Goal: Complete application form

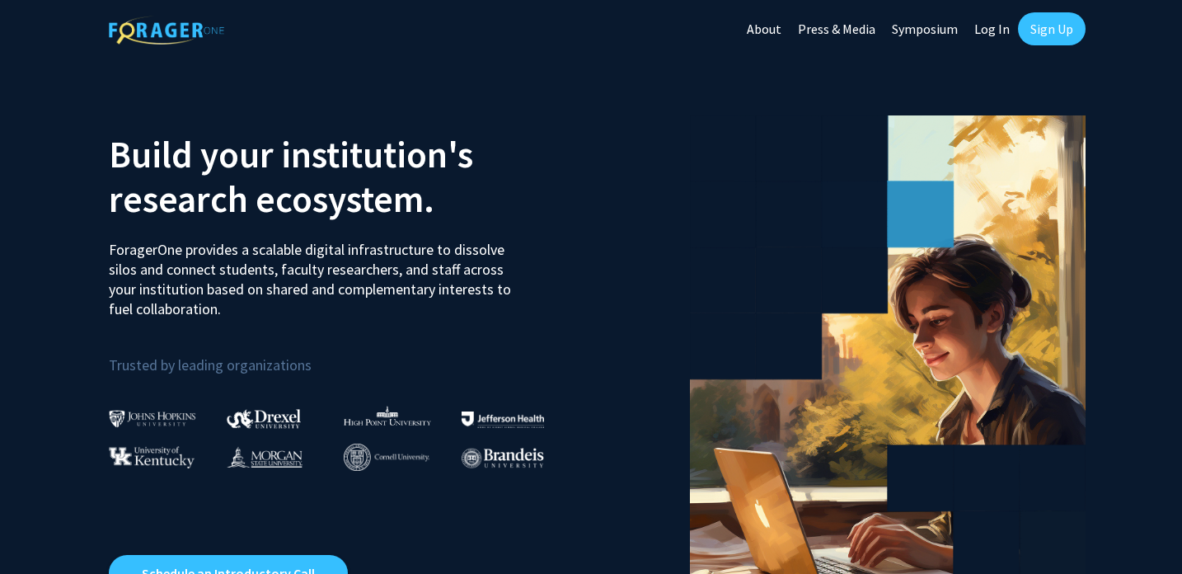
click at [990, 26] on link "Log In" at bounding box center [992, 29] width 52 height 58
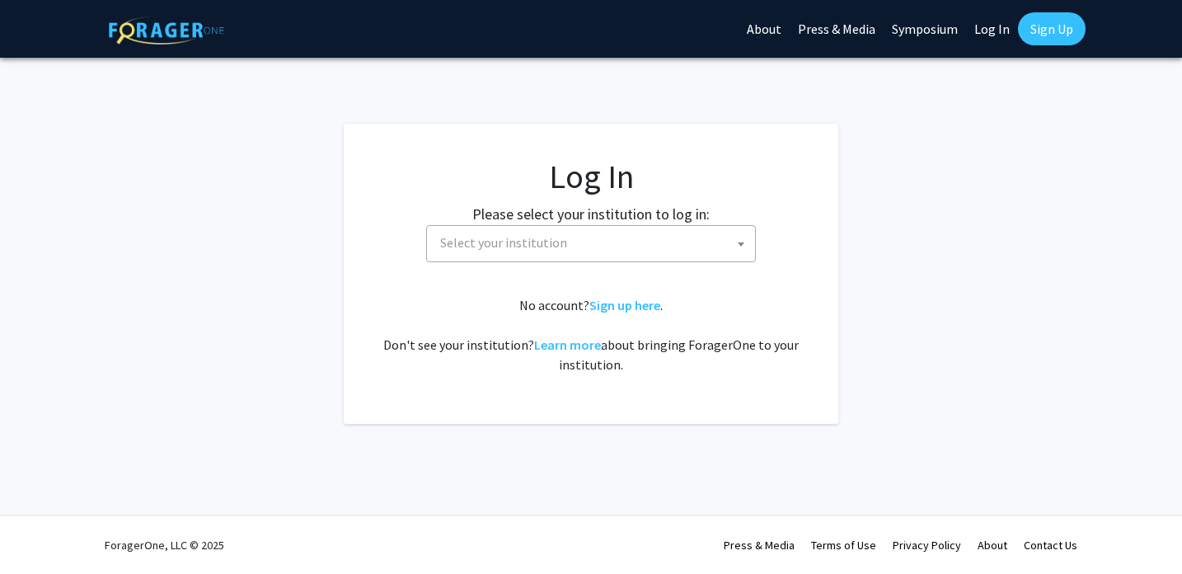
click at [519, 251] on span "Select your institution" at bounding box center [594, 243] width 321 height 34
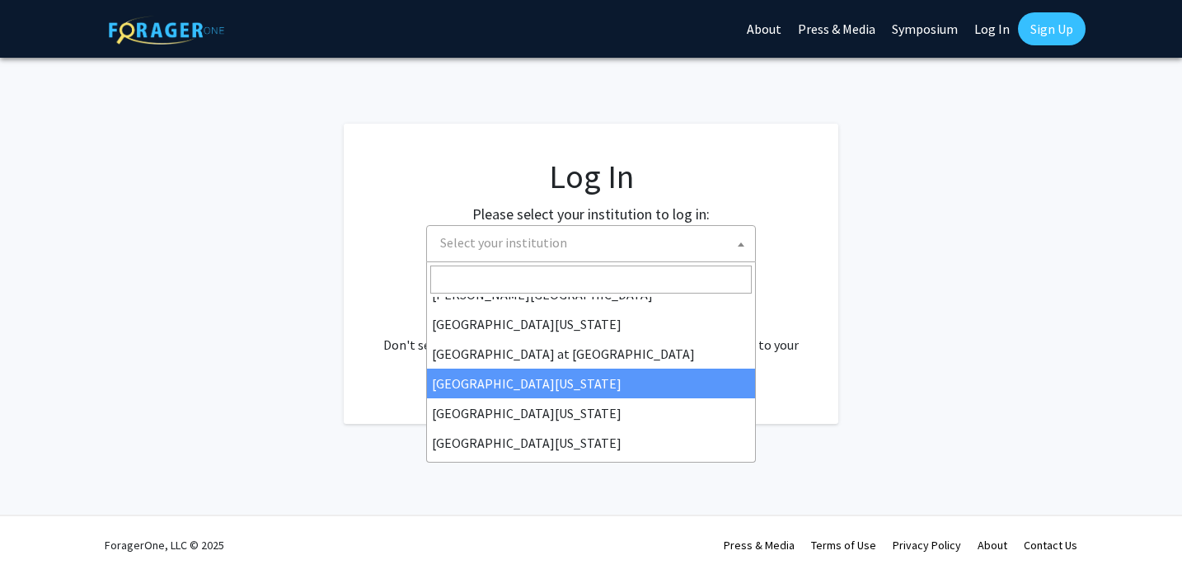
scroll to position [572, 0]
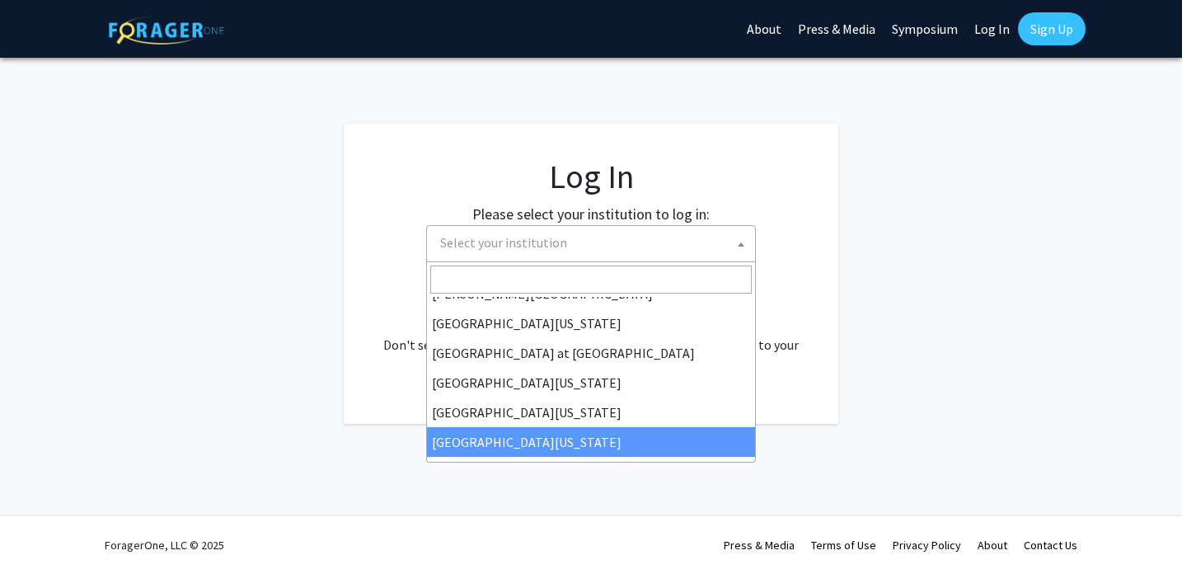
select select "33"
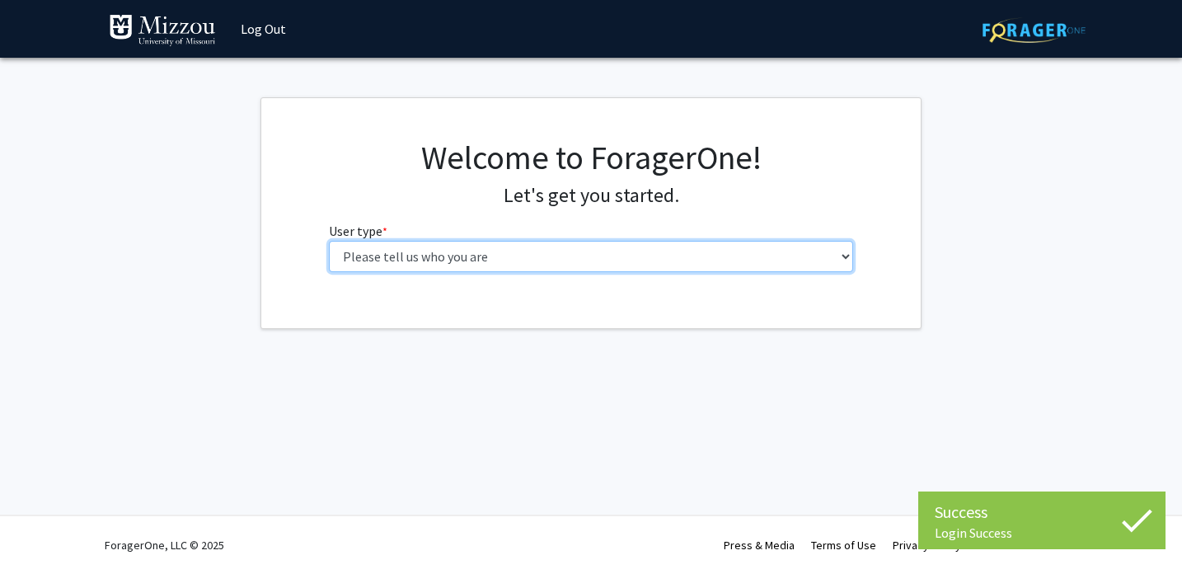
click at [687, 259] on select "Please tell us who you are Undergraduate Student Master's Student Doctoral Cand…" at bounding box center [591, 256] width 525 height 31
select select "5: faculty"
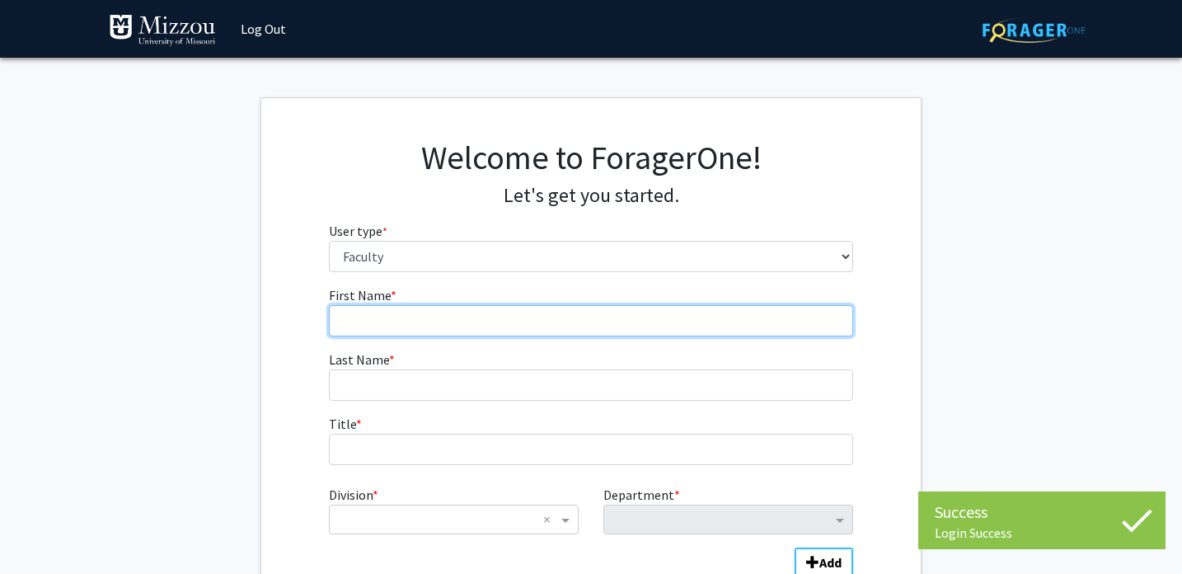
click at [582, 330] on input "First Name * required" at bounding box center [591, 320] width 525 height 31
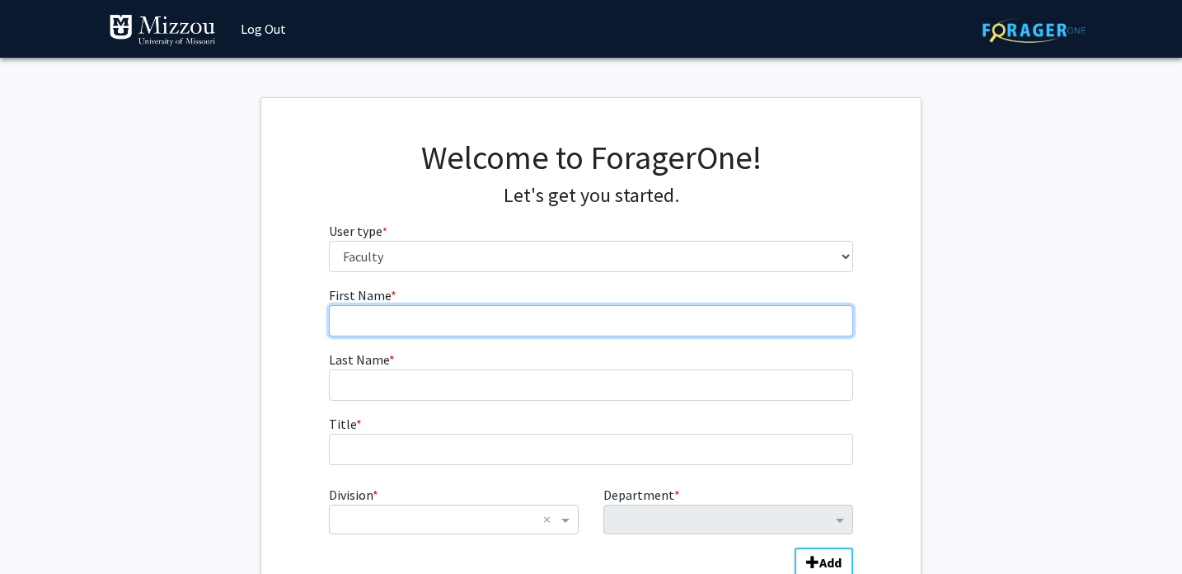
type input "Likun"
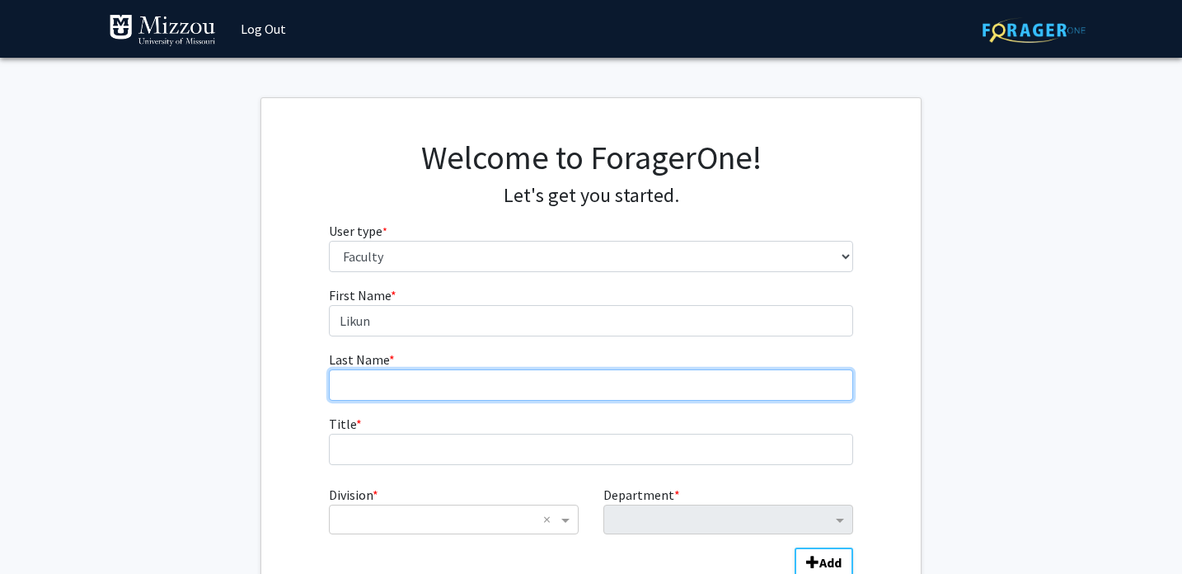
type input "Zhang"
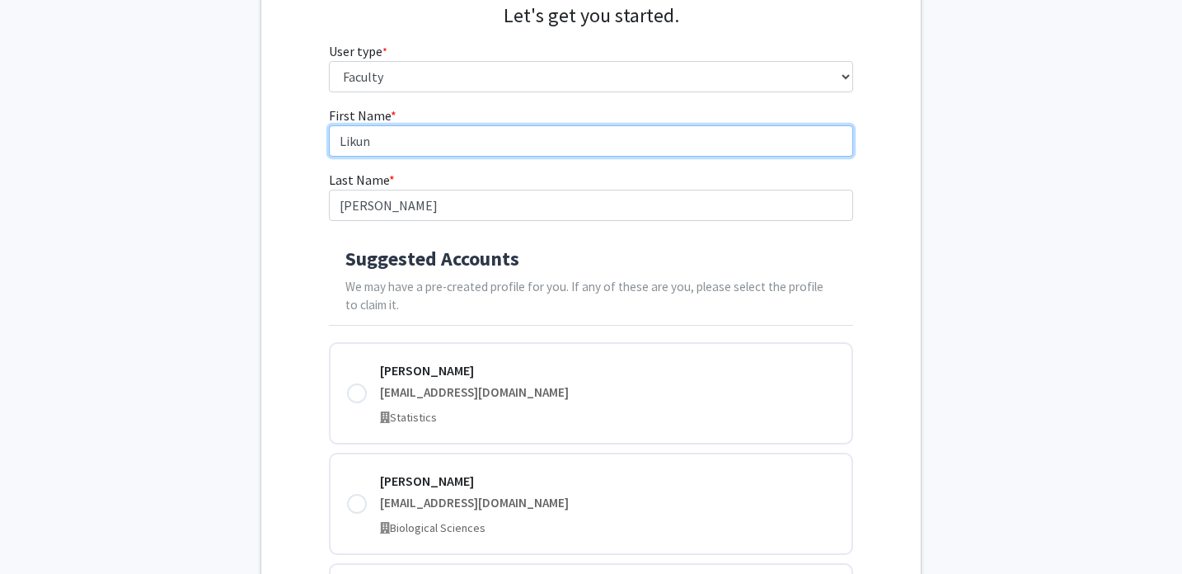
scroll to position [191, 0]
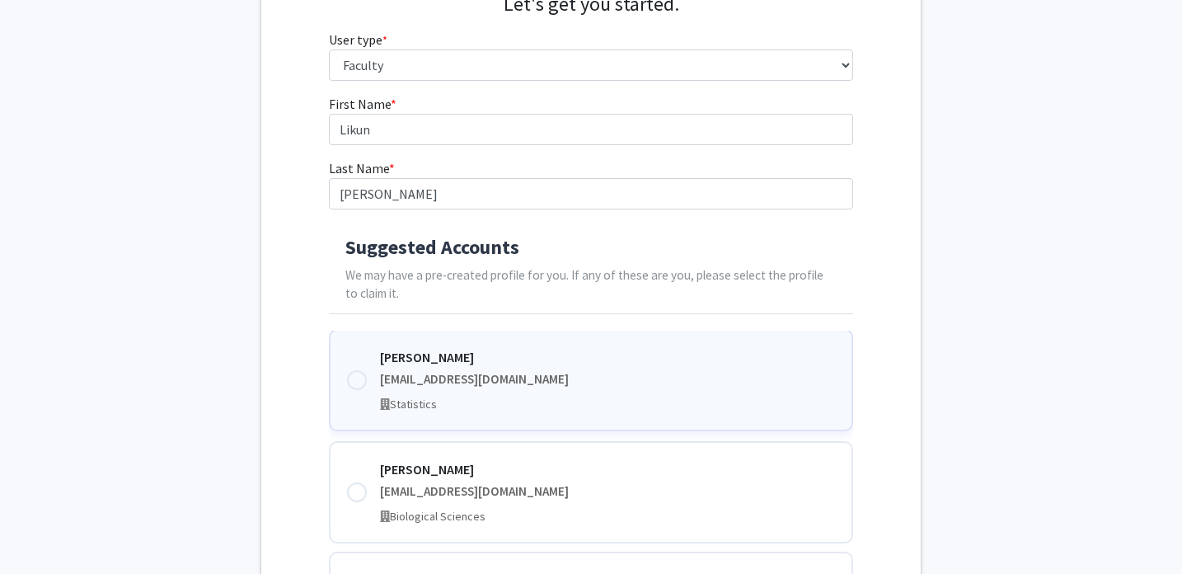
click at [361, 378] on div at bounding box center [357, 380] width 20 height 20
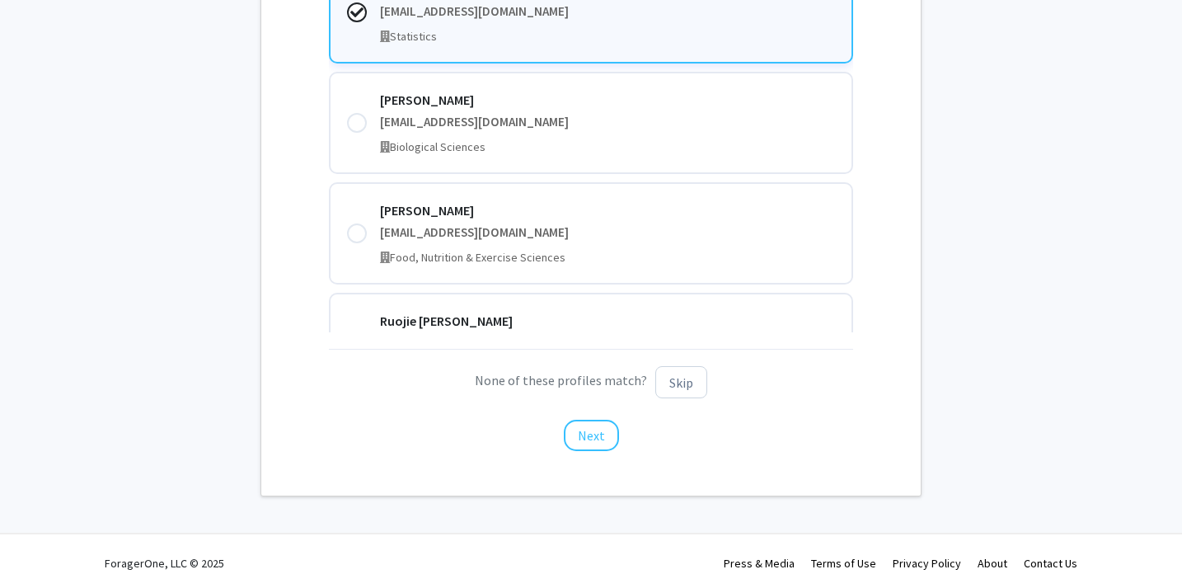
scroll to position [579, 0]
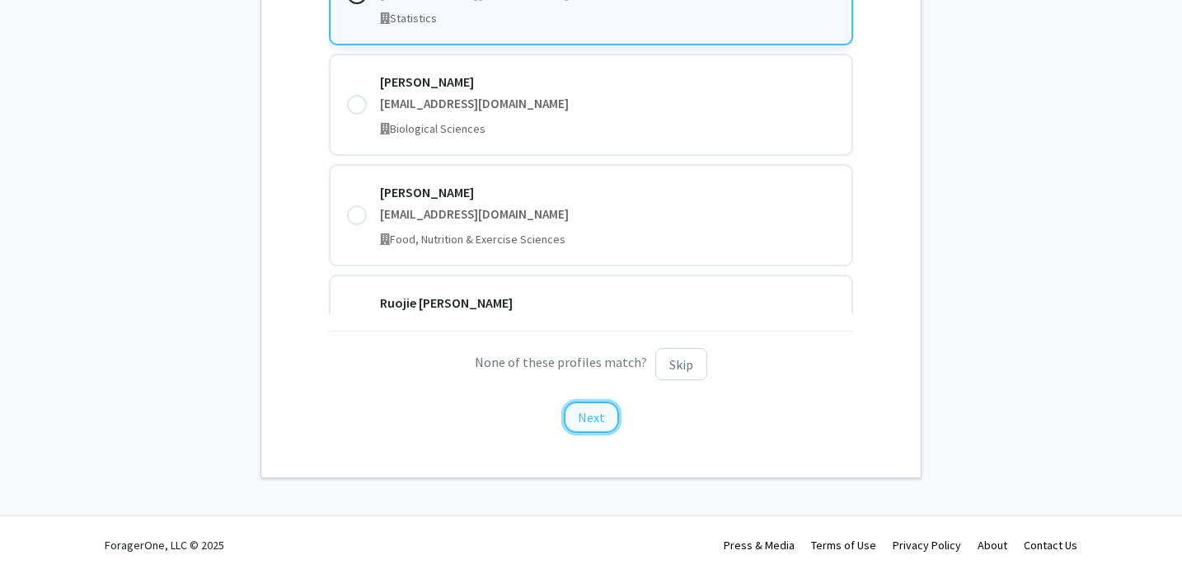
click at [603, 418] on button "Next" at bounding box center [591, 416] width 55 height 31
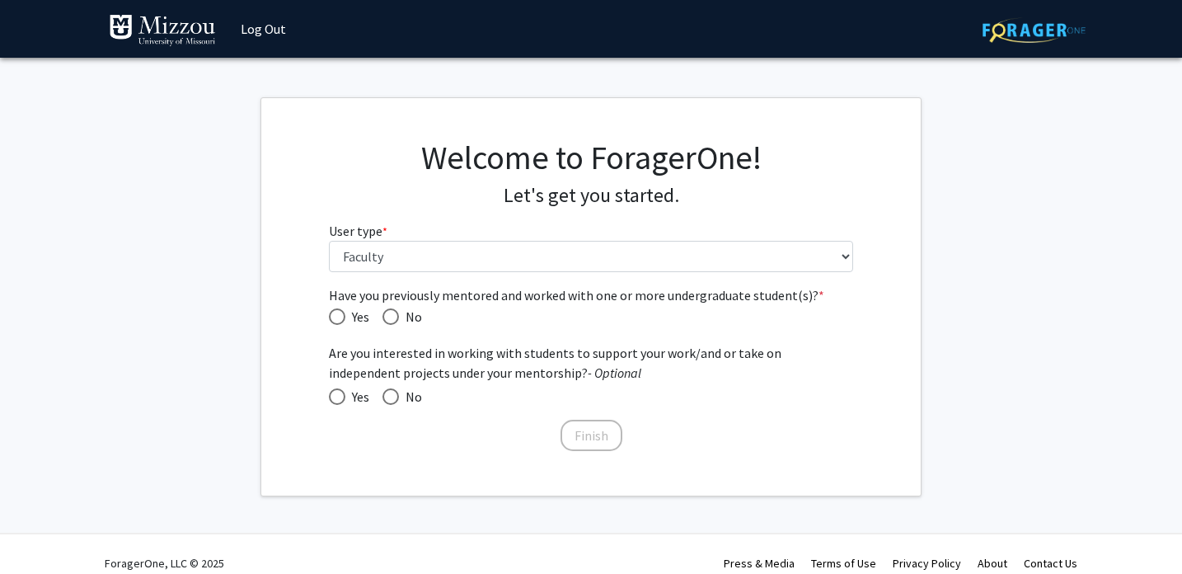
click at [350, 336] on div "Have you previously mentored and worked with one or more undergraduate student(…" at bounding box center [591, 361] width 525 height 152
click at [332, 319] on span "Have you previously mentored and worked with one or more undergraduate student(…" at bounding box center [337, 316] width 16 height 16
click at [332, 319] on input "Yes" at bounding box center [337, 316] width 16 height 16
radio input "true"
click at [339, 396] on span at bounding box center [337, 396] width 16 height 16
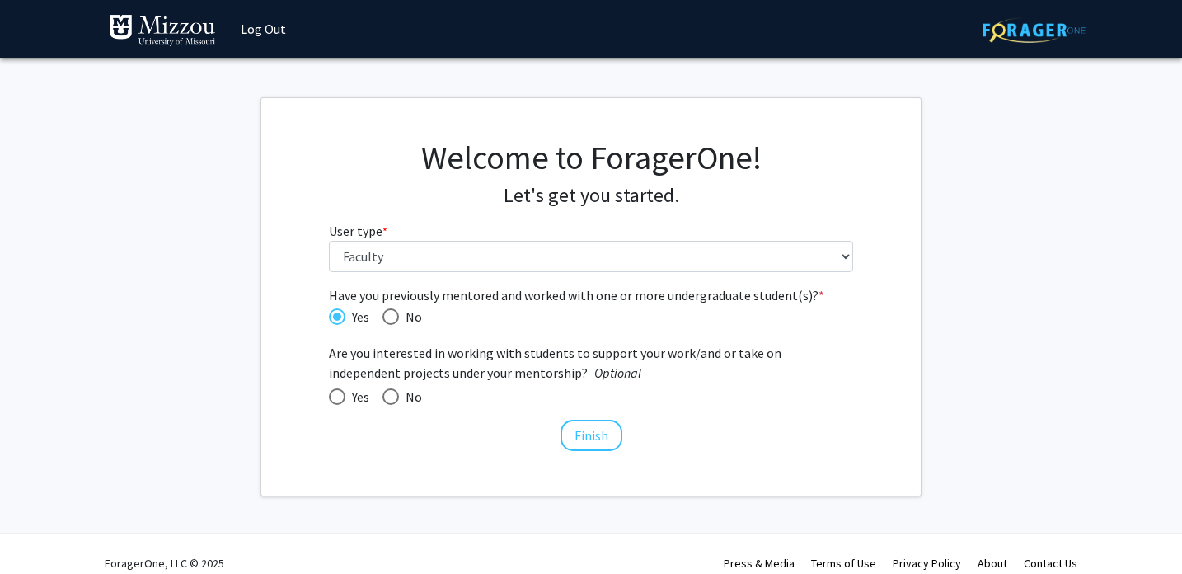
click at [339, 396] on input "Yes" at bounding box center [337, 396] width 16 height 16
radio input "true"
click at [598, 434] on button "Finish" at bounding box center [592, 435] width 62 height 31
